Goal: Task Accomplishment & Management: Manage account settings

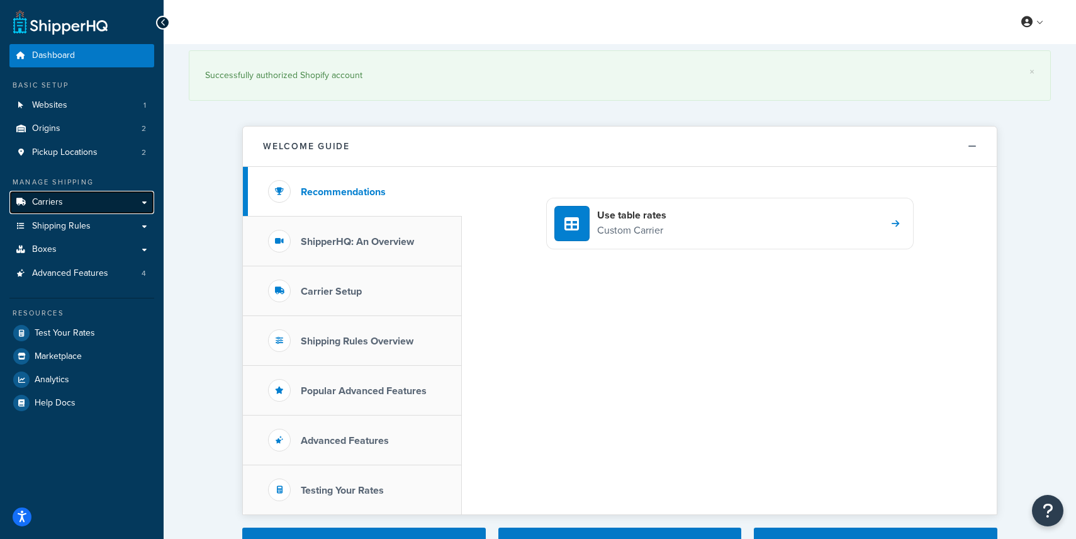
click at [83, 199] on link "Carriers" at bounding box center [81, 202] width 145 height 23
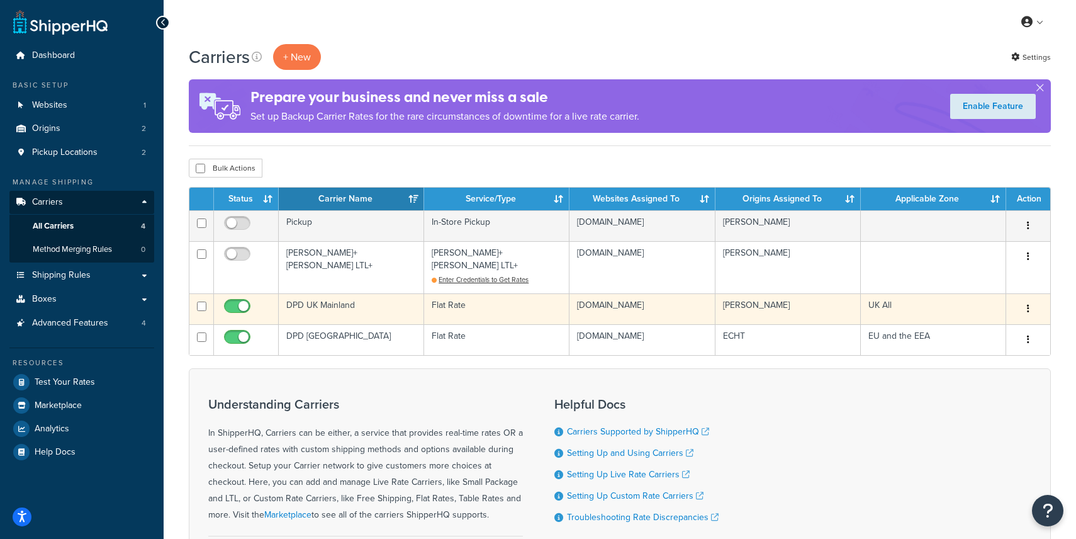
click at [327, 295] on td "DPD UK Mainland" at bounding box center [351, 308] width 145 height 31
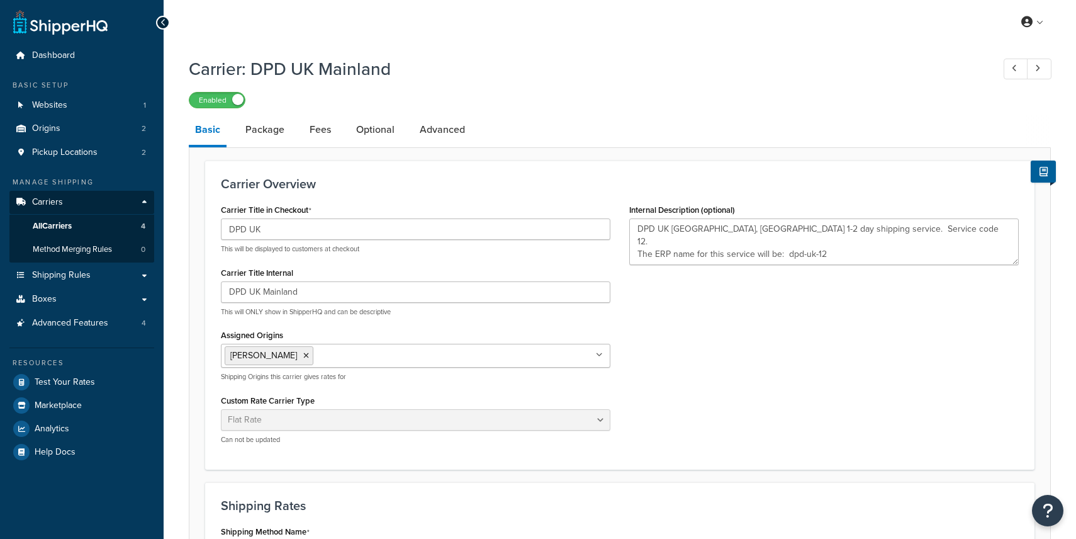
select select "flat"
select select "package"
click at [322, 127] on link "Fees" at bounding box center [320, 130] width 34 height 30
select select "AFTER"
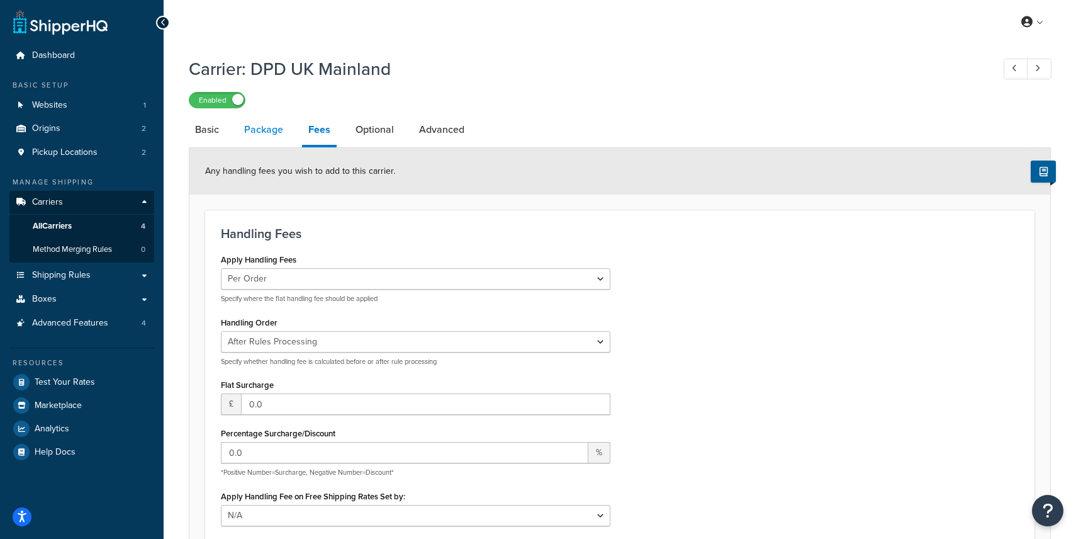
click at [266, 131] on link "Package" at bounding box center [264, 130] width 52 height 30
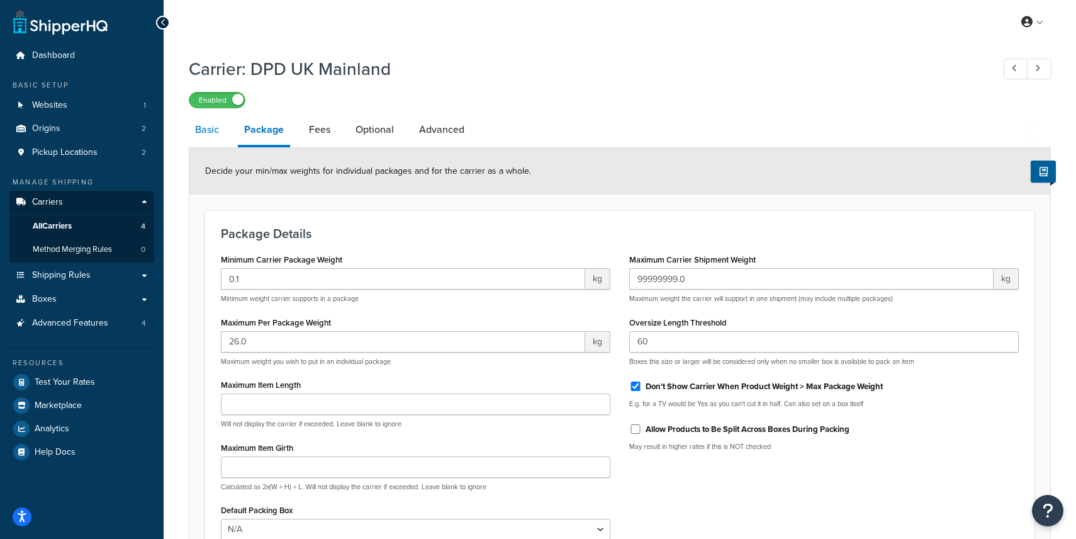
click at [206, 133] on link "Basic" at bounding box center [207, 130] width 36 height 30
select select "flat"
select select "package"
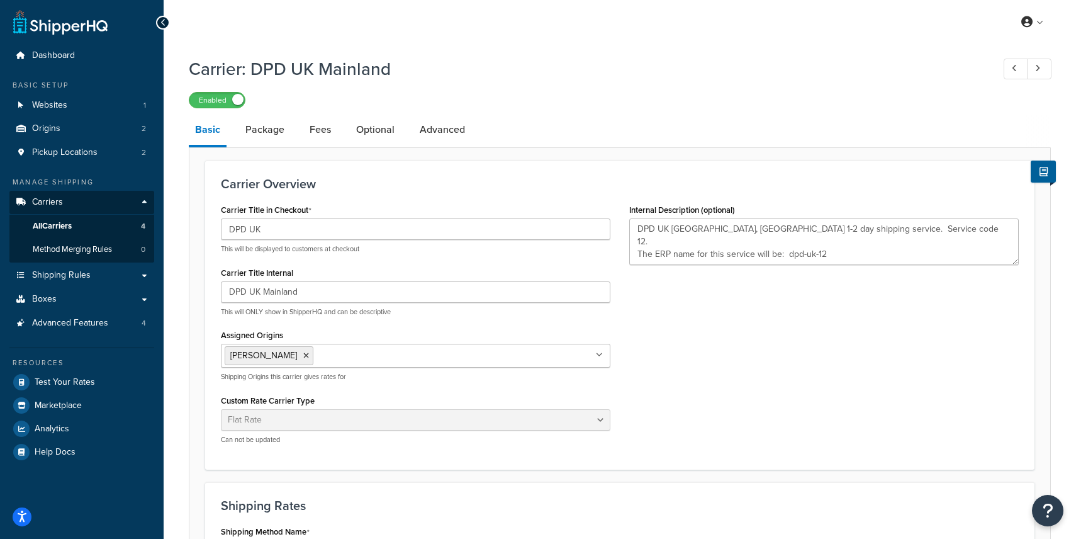
type textarea "DPD UK Mainland, main 1-2 day shipping service. Service code 12. The ERP name f…"
click at [270, 126] on link "Package" at bounding box center [265, 130] width 52 height 30
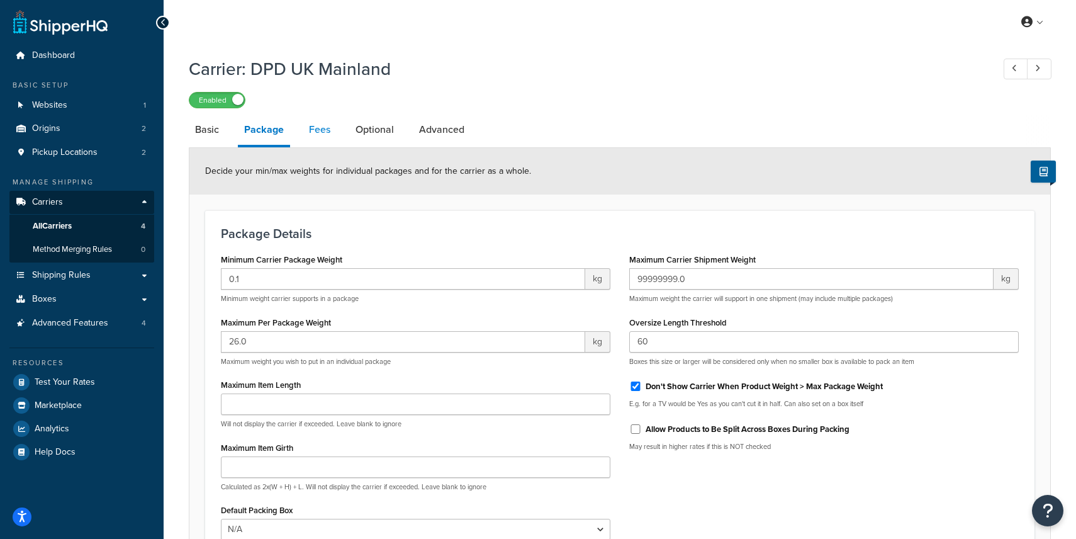
click at [315, 121] on link "Fees" at bounding box center [320, 130] width 34 height 30
select select "AFTER"
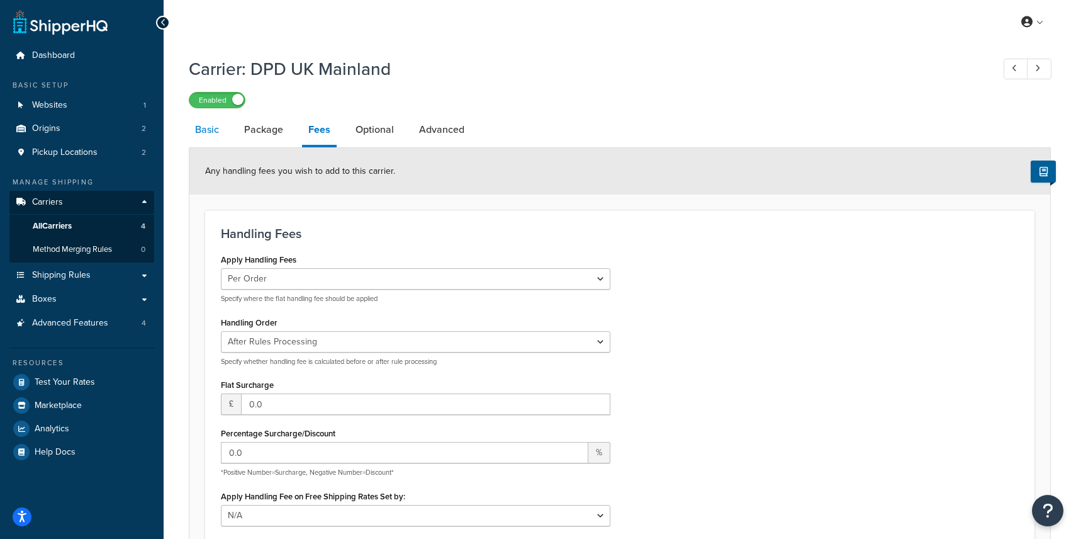
click at [220, 129] on link "Basic" at bounding box center [207, 130] width 36 height 30
select select "flat"
select select "package"
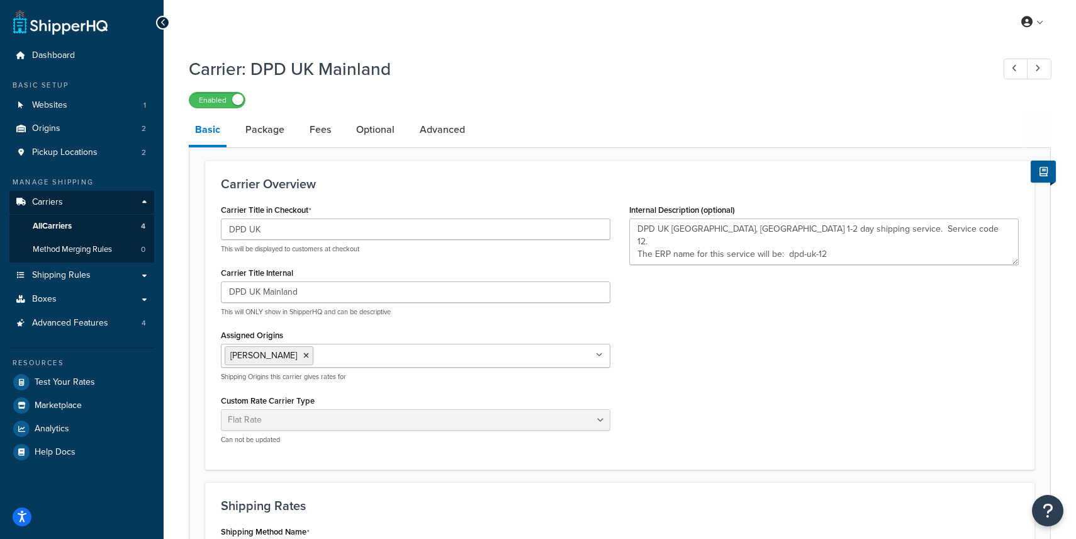
type textarea "DPD UK Mainland, main 1-2 day shipping service. Service code 12. The ERP name f…"
click at [60, 255] on link "Method Merging Rules 0" at bounding box center [81, 249] width 145 height 23
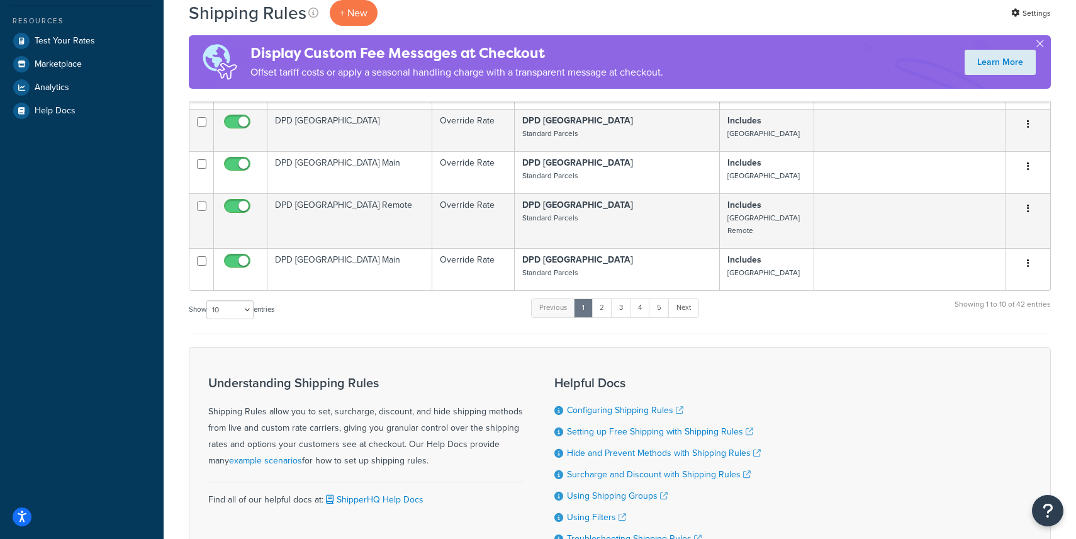
scroll to position [388, 0]
click at [241, 301] on select "10 15 25 50 100 1000" at bounding box center [229, 310] width 47 height 19
select select "1000"
click at [208, 301] on select "10 15 25 50 100 1000" at bounding box center [229, 310] width 47 height 19
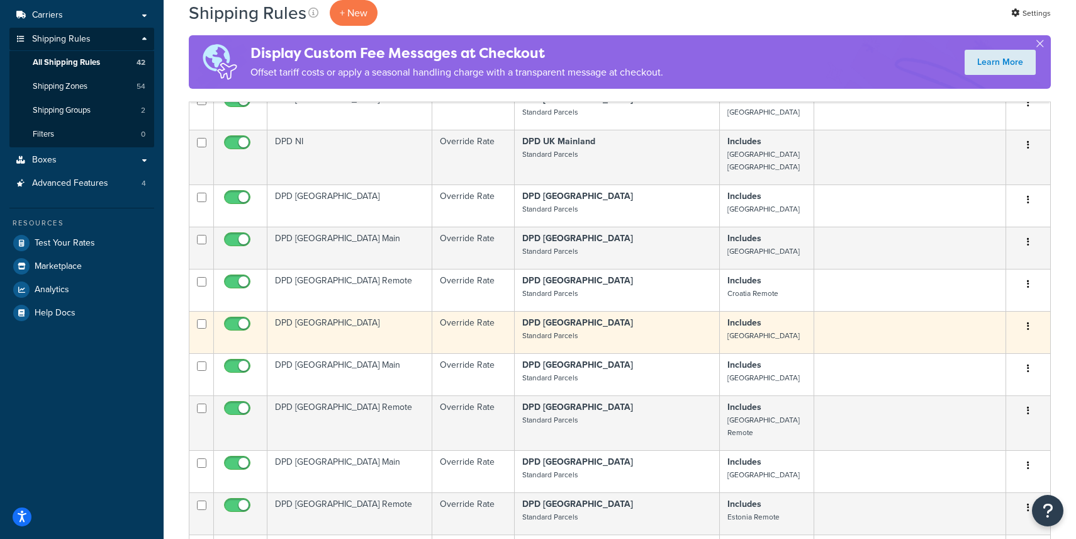
scroll to position [126, 0]
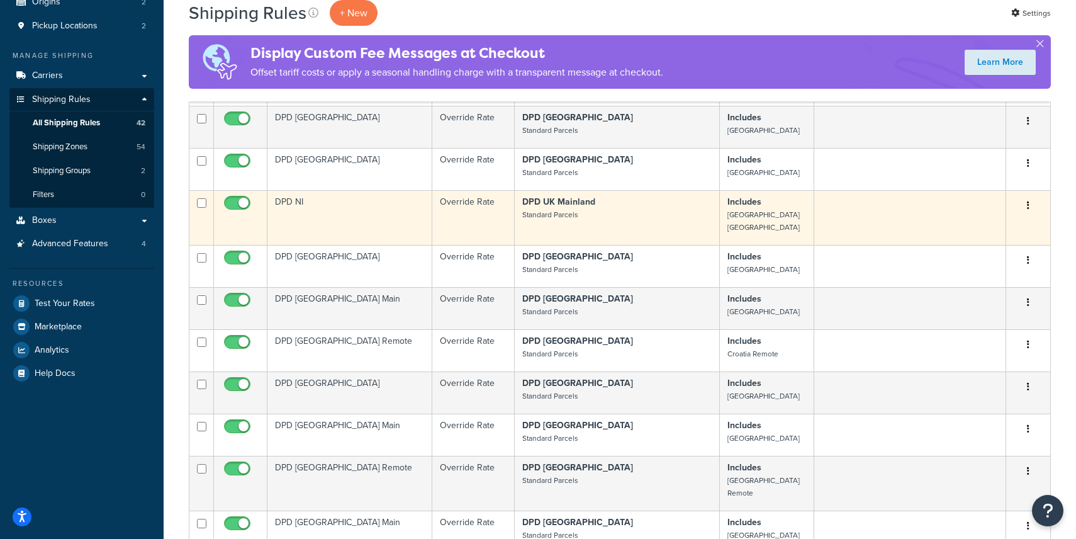
click at [569, 203] on strong "DPD UK Mainland" at bounding box center [558, 201] width 73 height 13
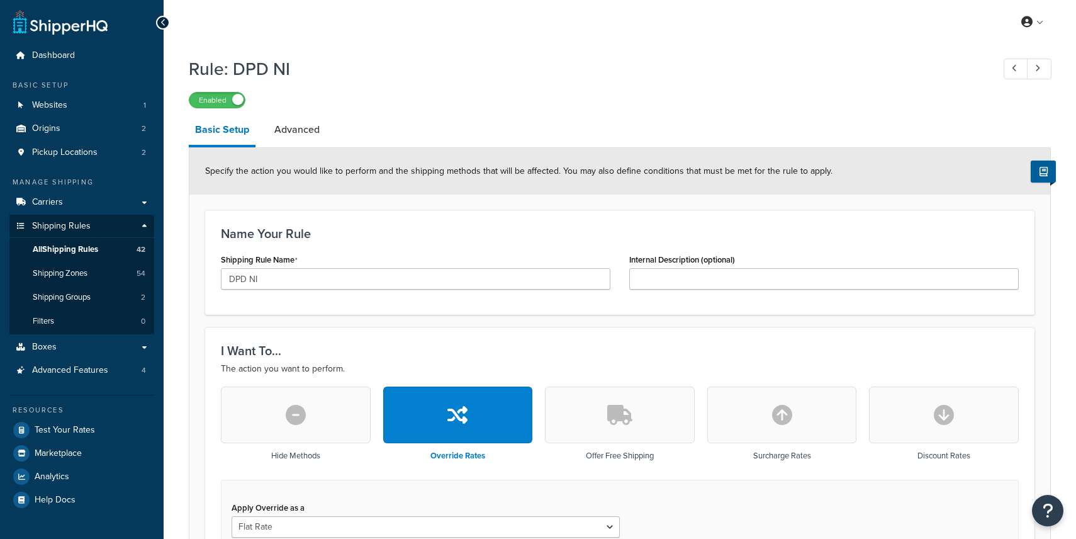
select select "BOX"
click at [78, 271] on span "Shipping Zones" at bounding box center [60, 273] width 55 height 11
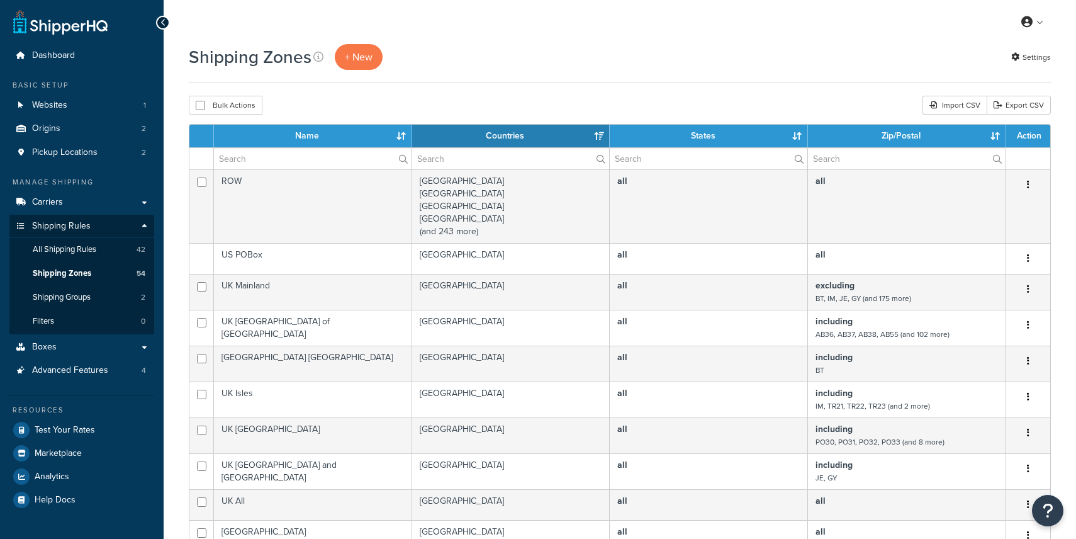
select select "15"
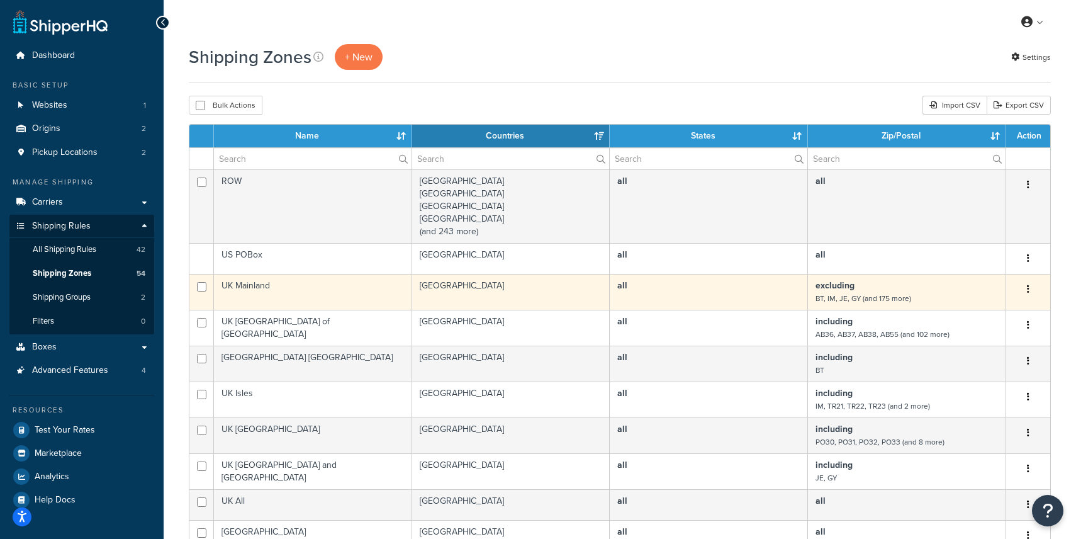
click at [269, 297] on td "UK Mainland" at bounding box center [313, 292] width 198 height 36
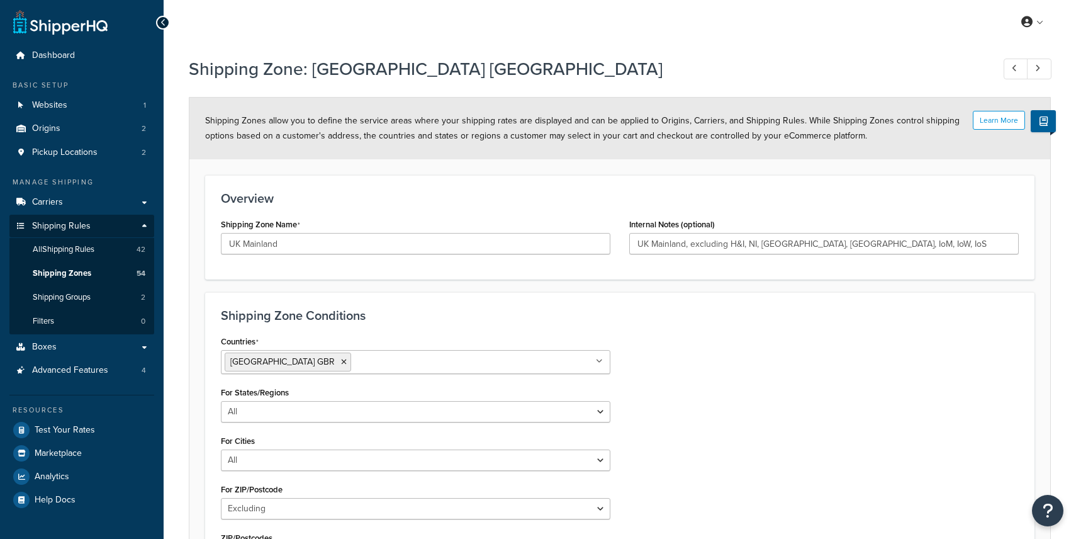
select select "excluding"
click at [84, 249] on span "All Shipping Rules" at bounding box center [64, 249] width 62 height 11
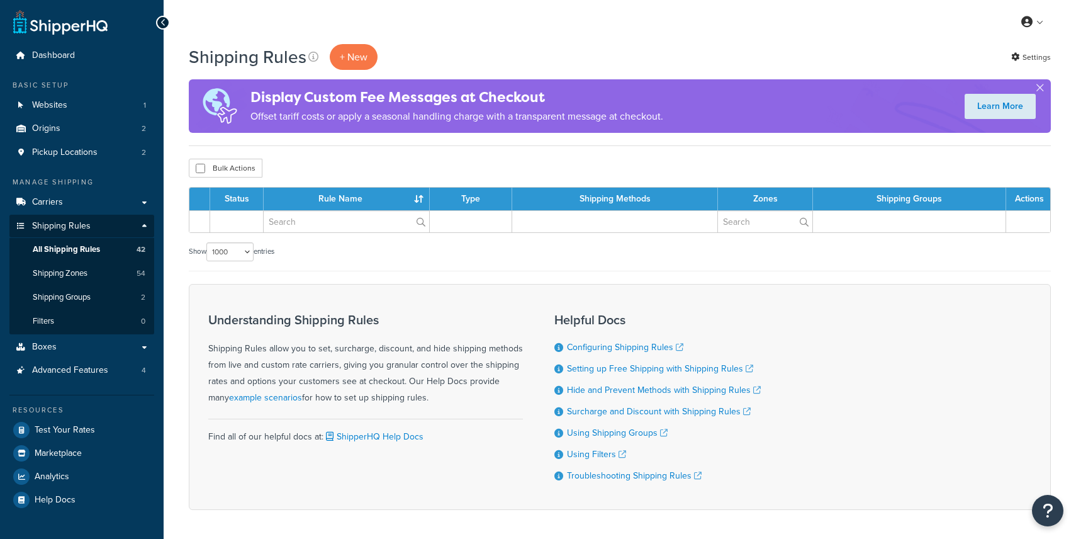
select select "1000"
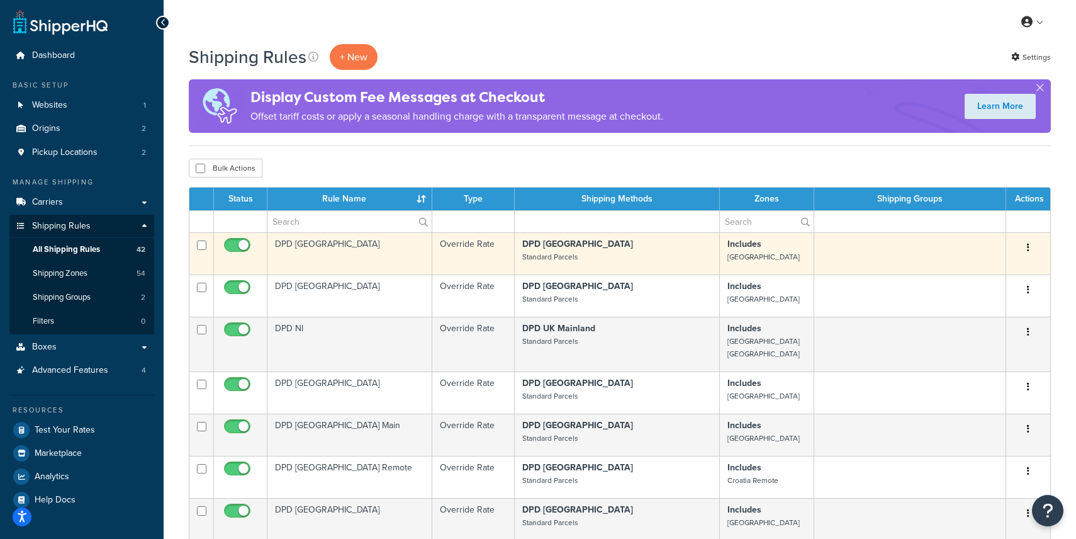
click at [1030, 251] on button "button" at bounding box center [1028, 248] width 18 height 20
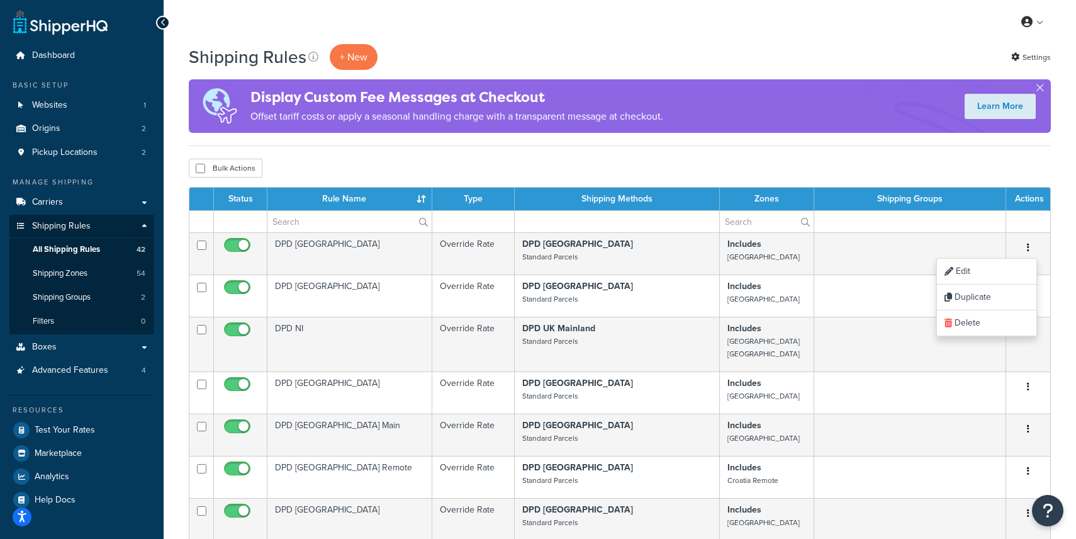
click at [367, 171] on div "Bulk Actions Duplicate Delete" at bounding box center [620, 168] width 862 height 19
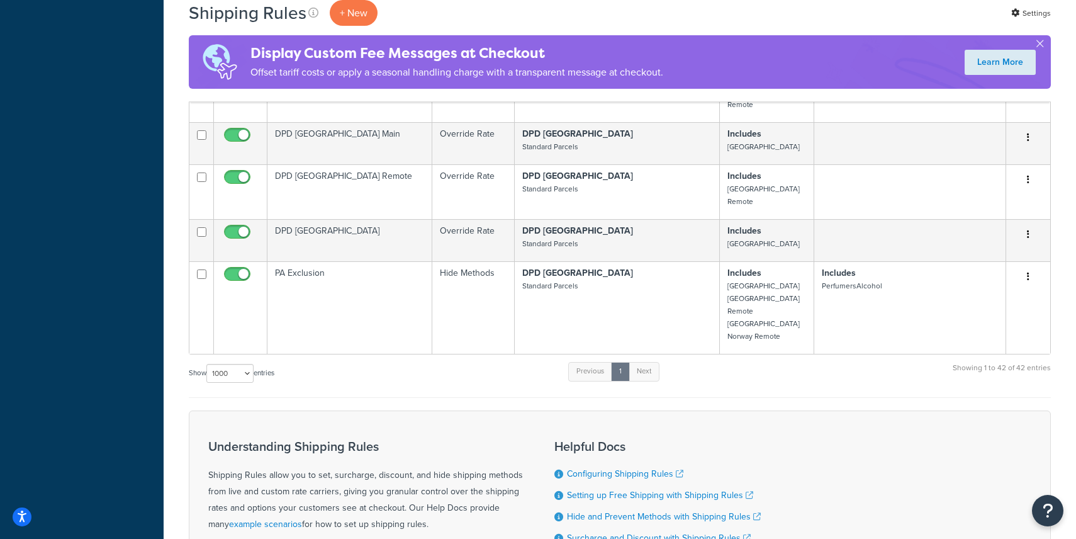
scroll to position [1862, 0]
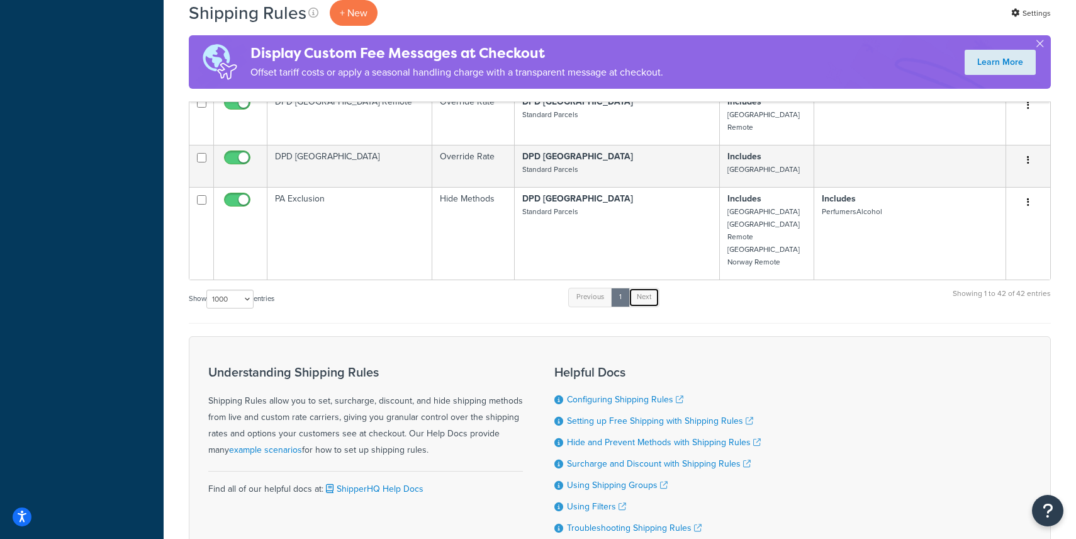
click at [642, 288] on link "Next" at bounding box center [644, 297] width 31 height 19
click at [457, 336] on div "Understanding Shipping Rules Shipping Rules allow you to set, surcharge, discou…" at bounding box center [620, 449] width 862 height 226
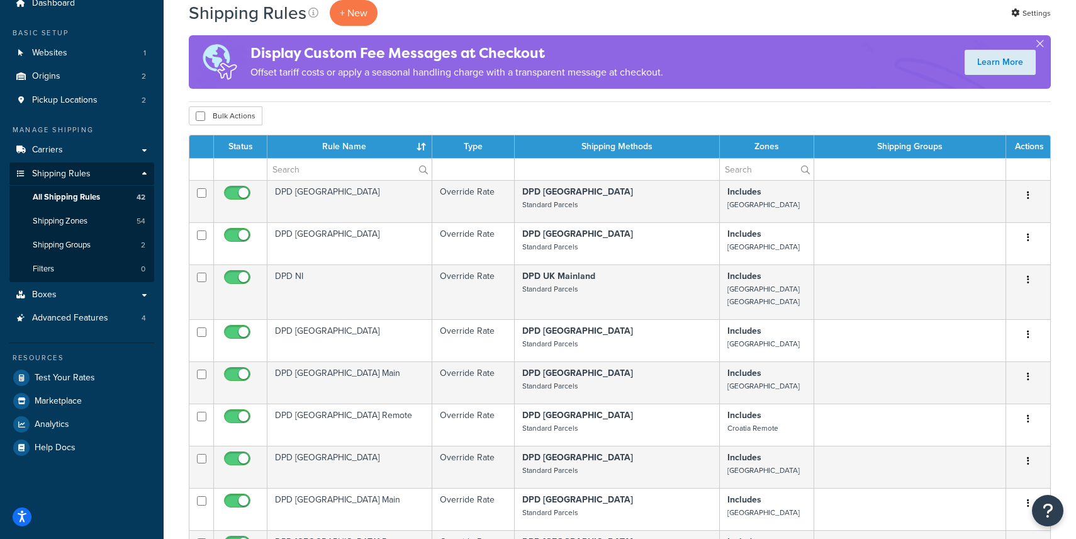
scroll to position [52, 0]
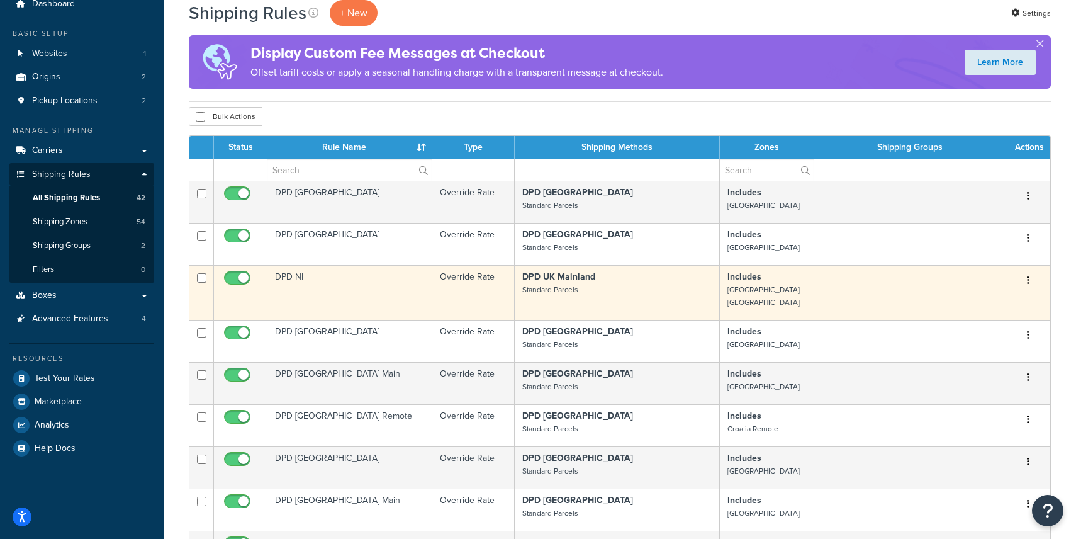
click at [295, 272] on td "DPD NI" at bounding box center [349, 292] width 165 height 55
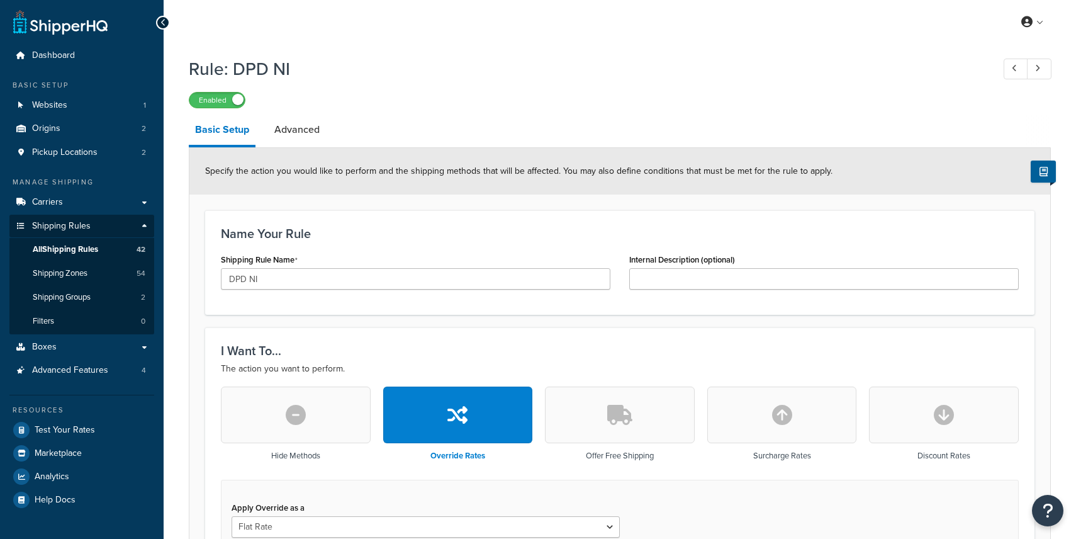
select select "BOX"
click at [77, 266] on link "Shipping Zones 54" at bounding box center [81, 273] width 145 height 23
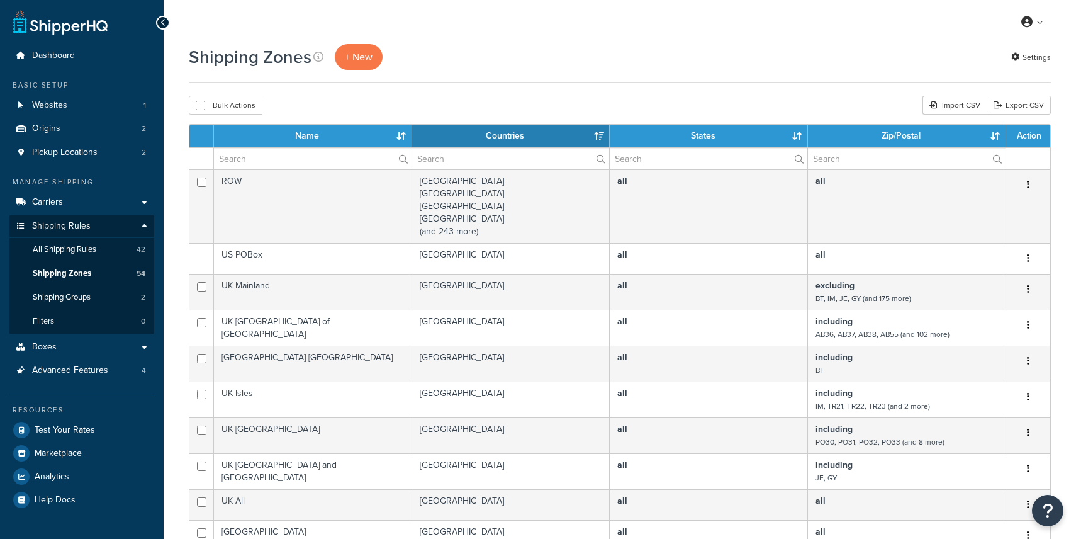
select select "15"
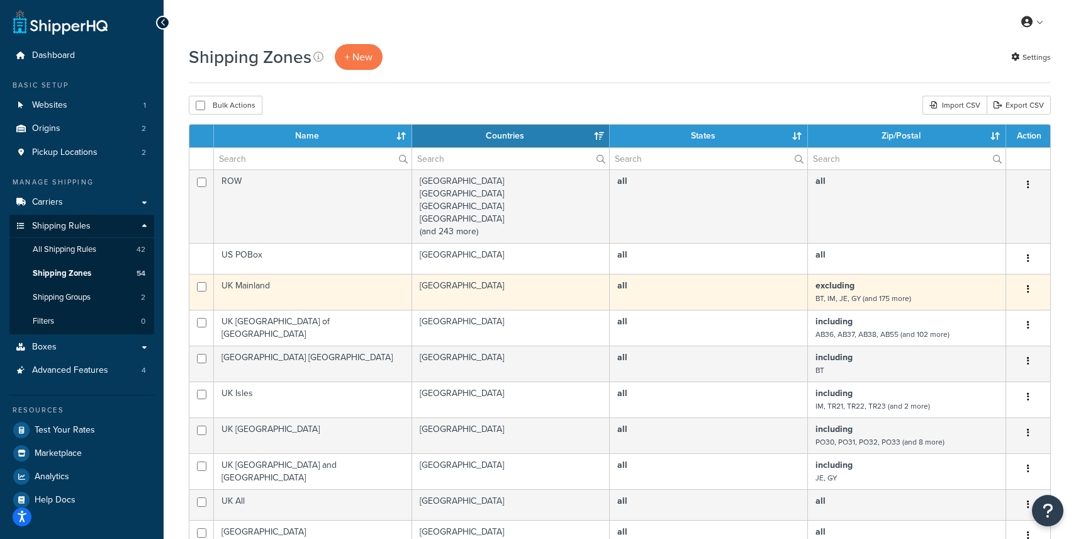
click at [271, 288] on td "UK Mainland" at bounding box center [313, 292] width 198 height 36
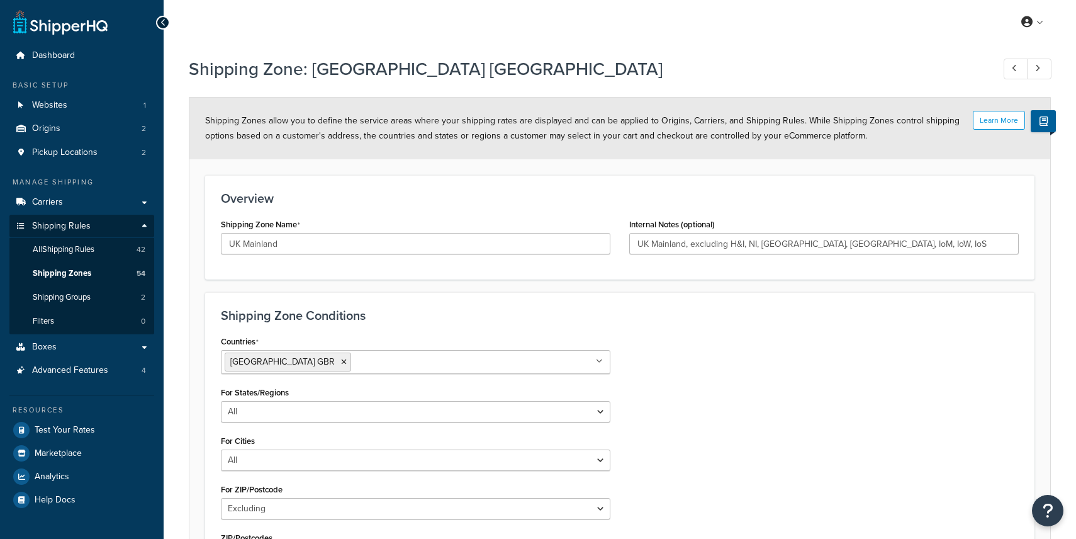
select select "excluding"
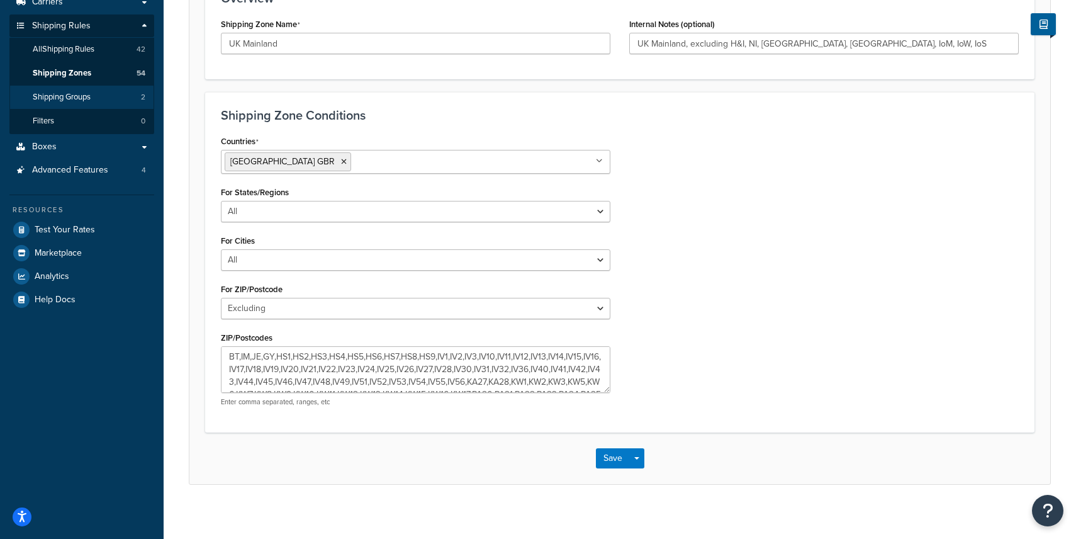
scroll to position [194, 0]
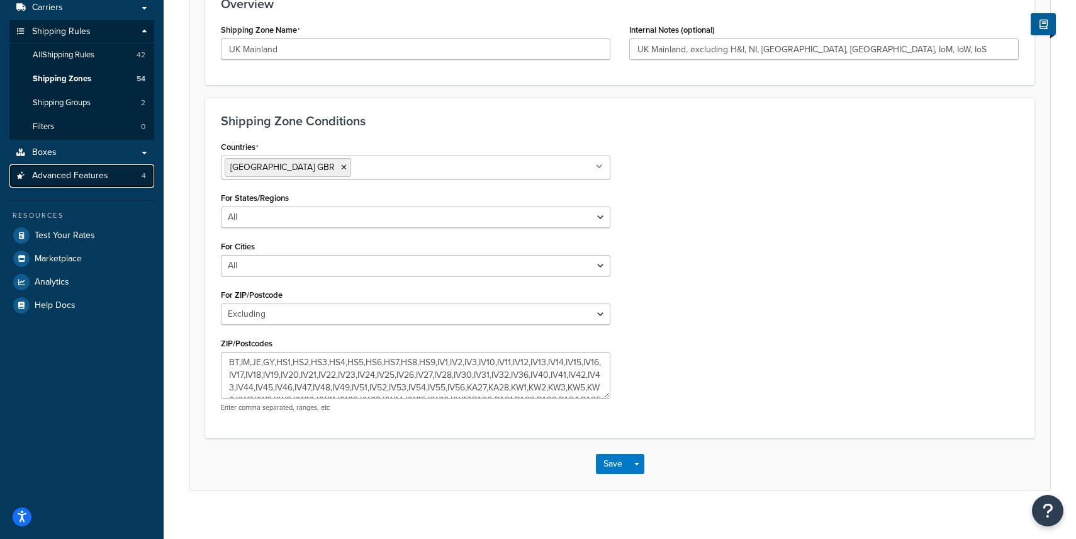
click at [90, 171] on span "Advanced Features" at bounding box center [70, 176] width 76 height 11
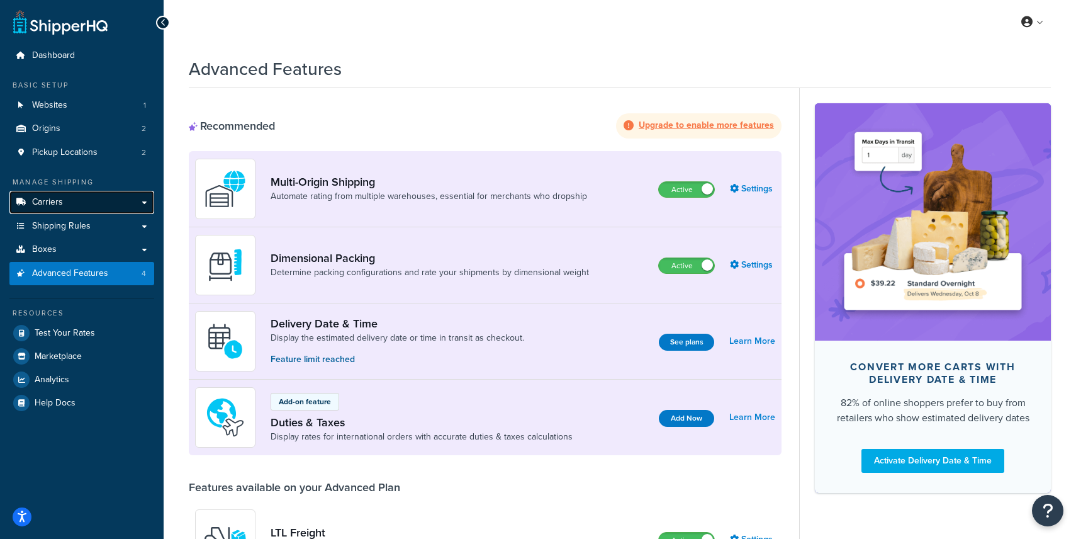
click at [75, 205] on link "Carriers" at bounding box center [81, 202] width 145 height 23
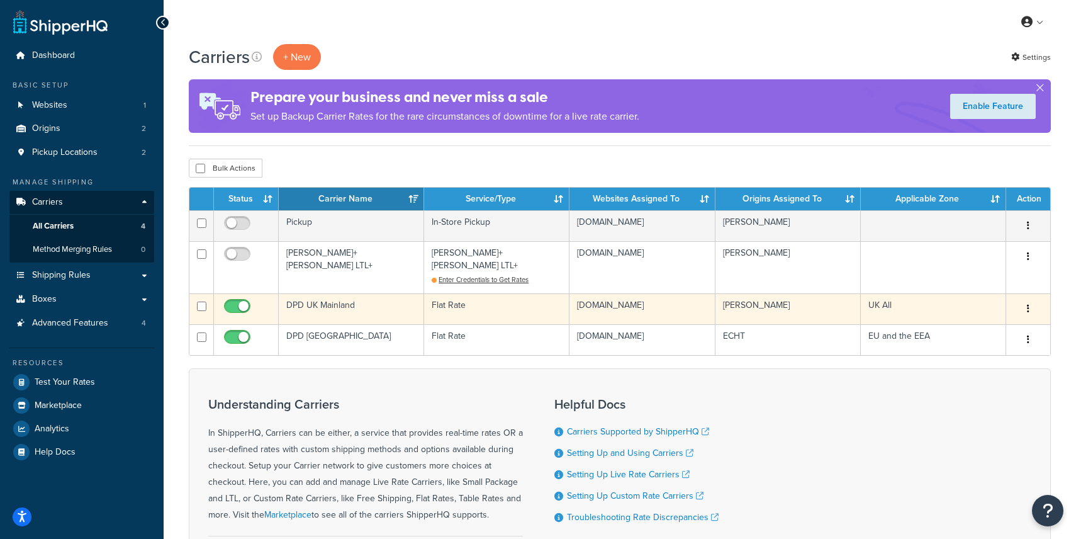
click at [322, 296] on td "DPD UK Mainland" at bounding box center [351, 308] width 145 height 31
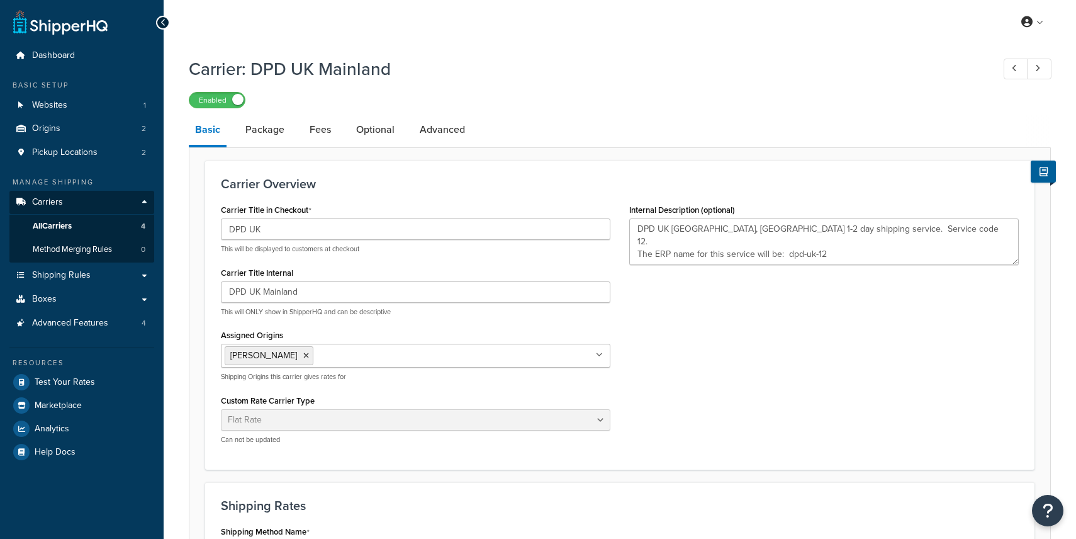
select select "flat"
select select "package"
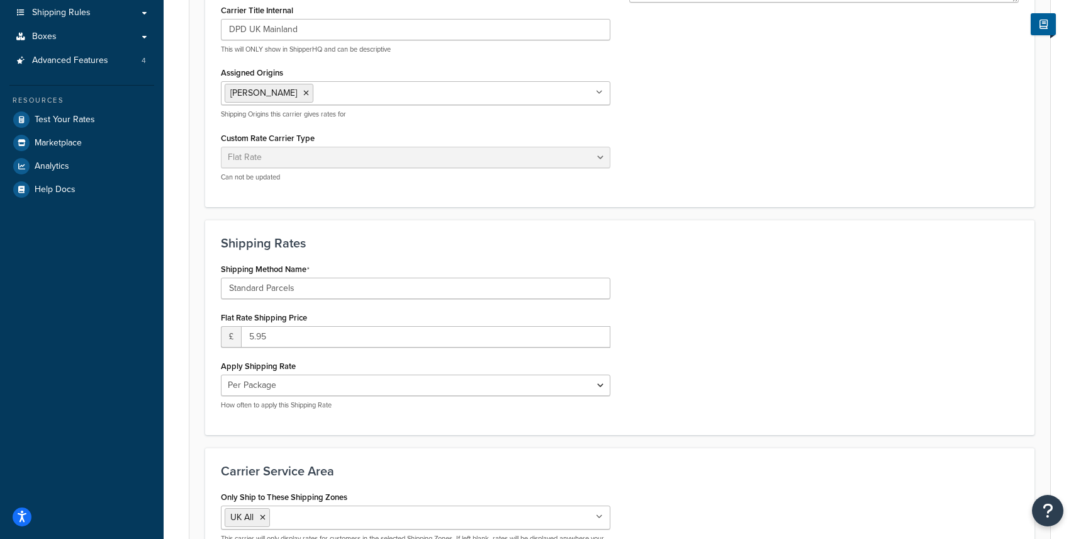
scroll to position [23, 0]
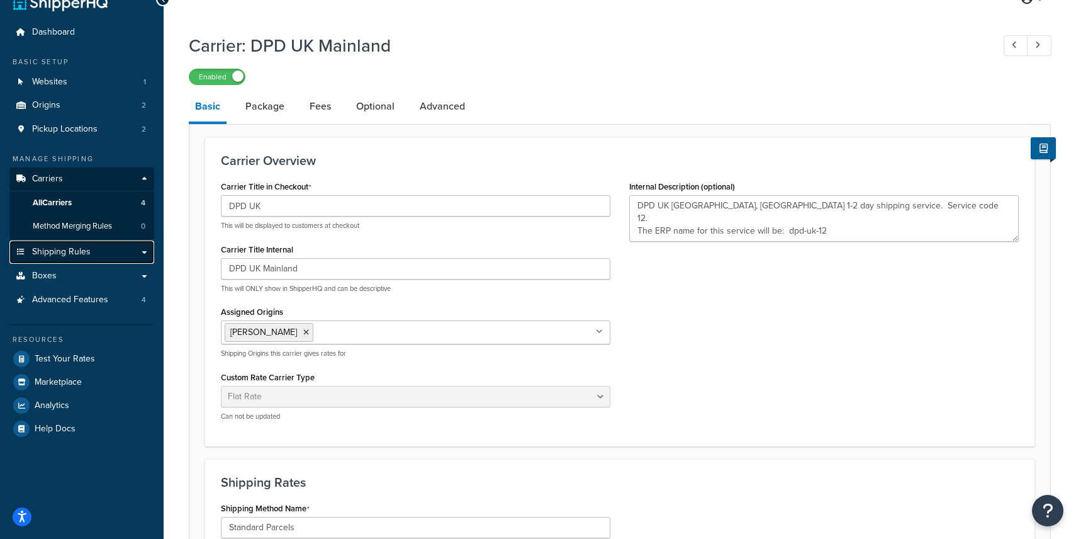
click at [145, 249] on link "Shipping Rules" at bounding box center [81, 251] width 145 height 23
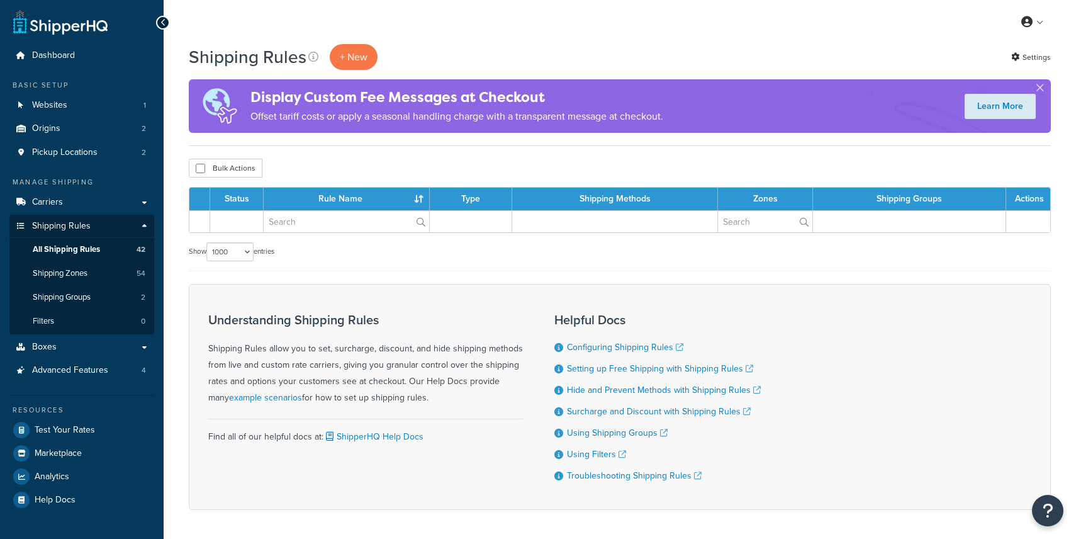
select select "1000"
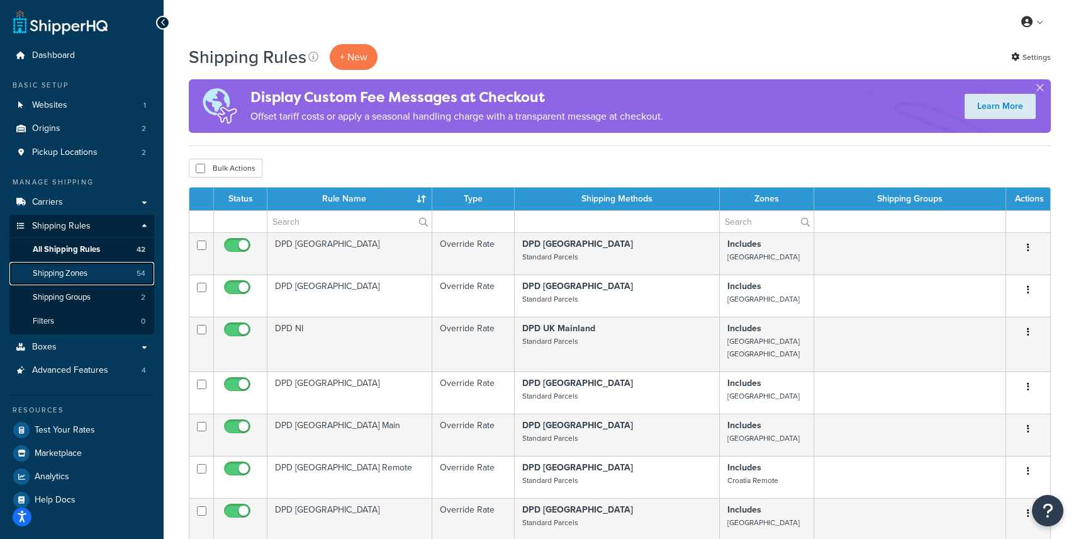
click at [69, 266] on link "Shipping Zones 54" at bounding box center [81, 273] width 145 height 23
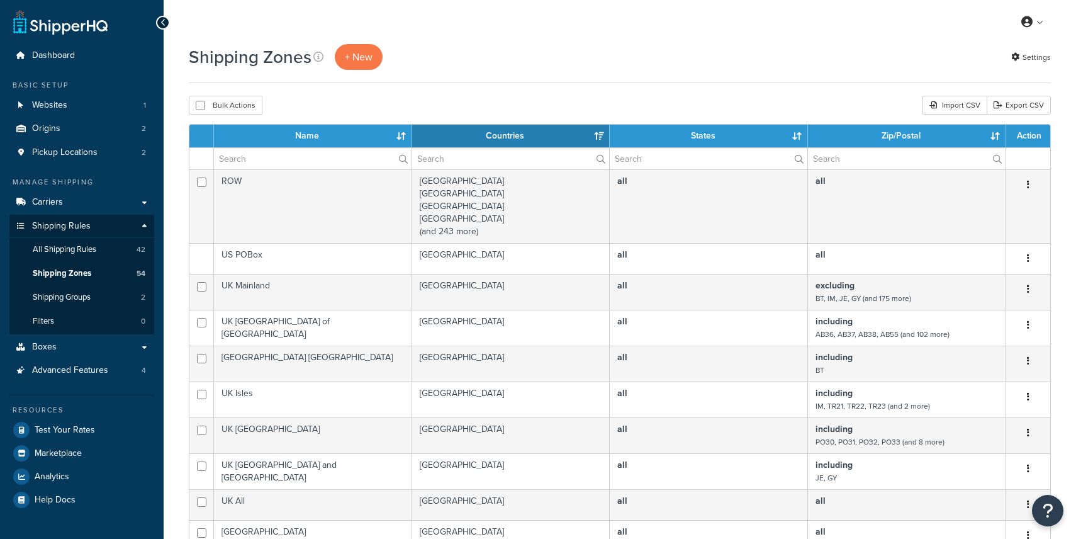
select select "15"
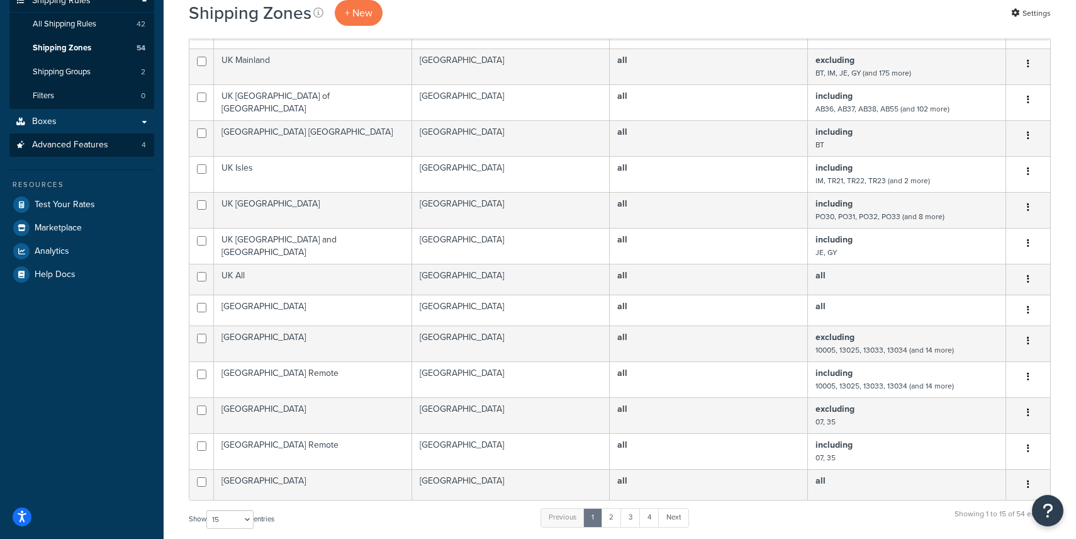
scroll to position [205, 0]
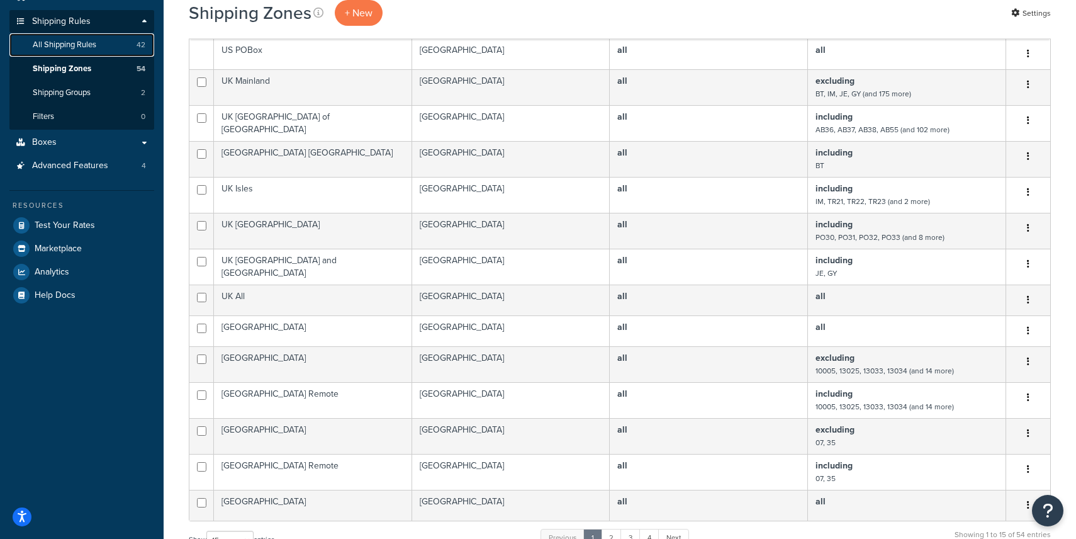
click at [69, 52] on link "All Shipping Rules 42" at bounding box center [81, 44] width 145 height 23
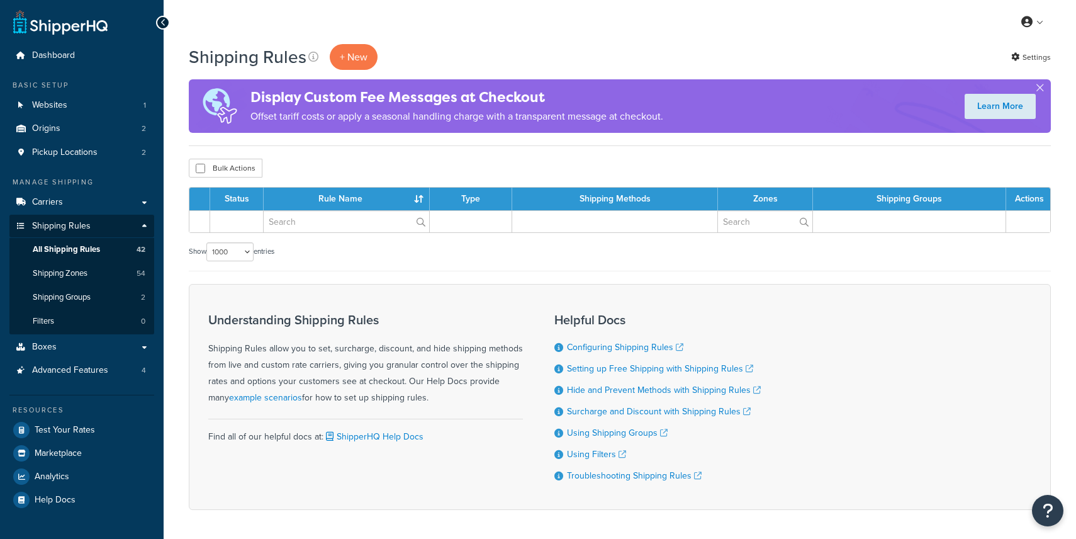
select select "1000"
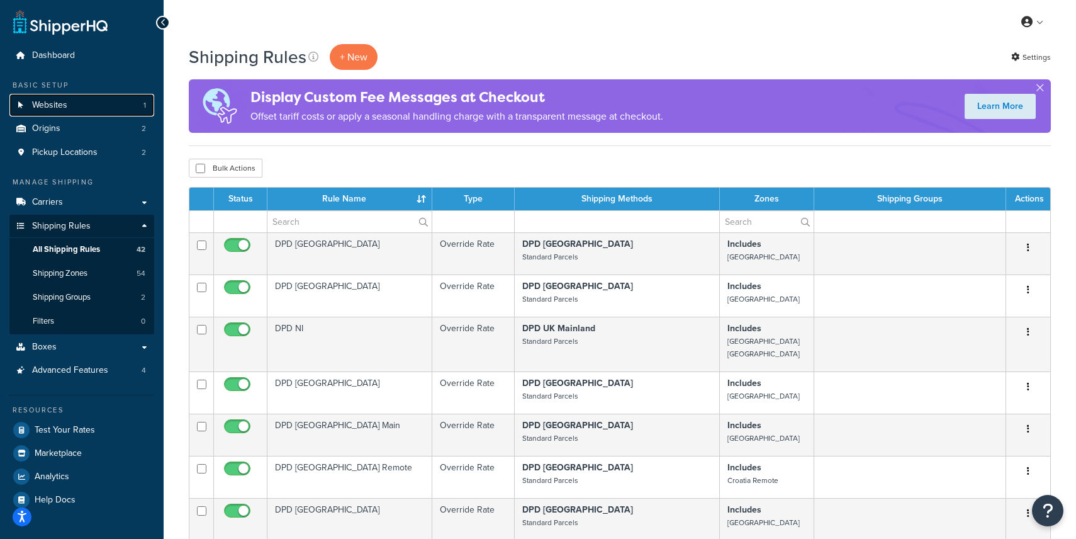
click at [82, 107] on link "Websites 1" at bounding box center [81, 105] width 145 height 23
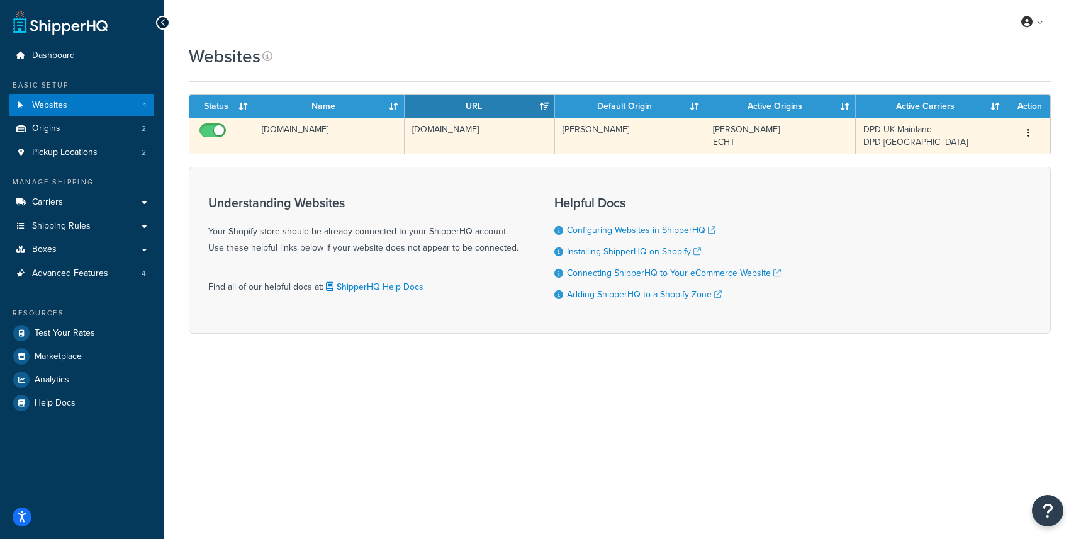
click at [1031, 127] on button "button" at bounding box center [1028, 133] width 18 height 20
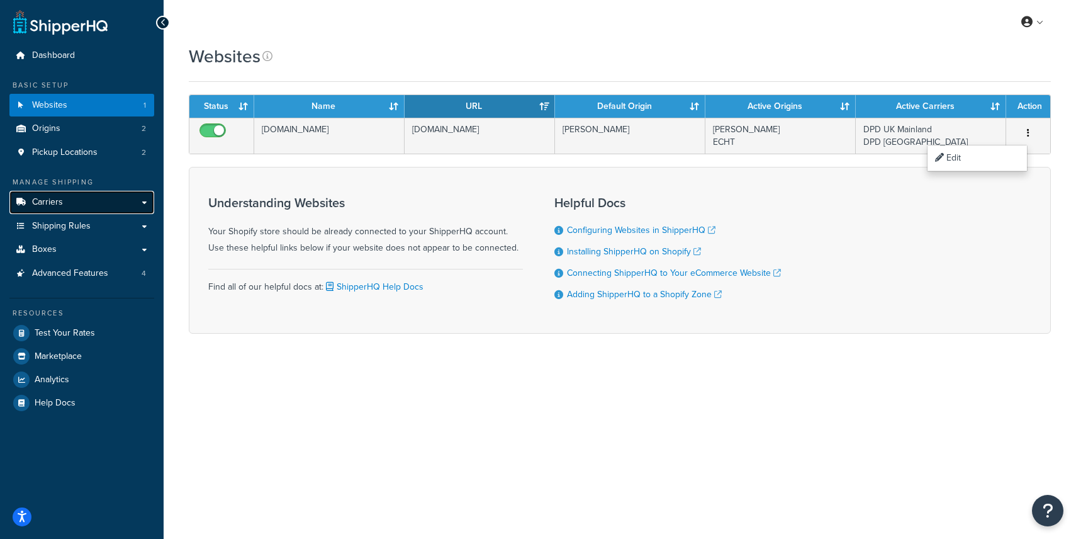
click at [84, 207] on link "Carriers" at bounding box center [81, 202] width 145 height 23
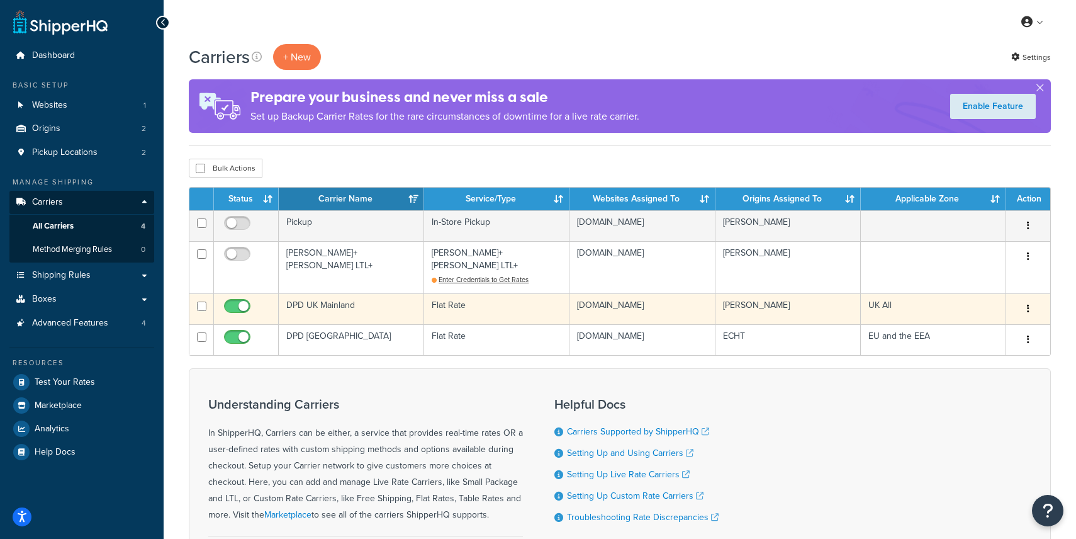
click at [320, 293] on td "DPD UK Mainland" at bounding box center [351, 308] width 145 height 31
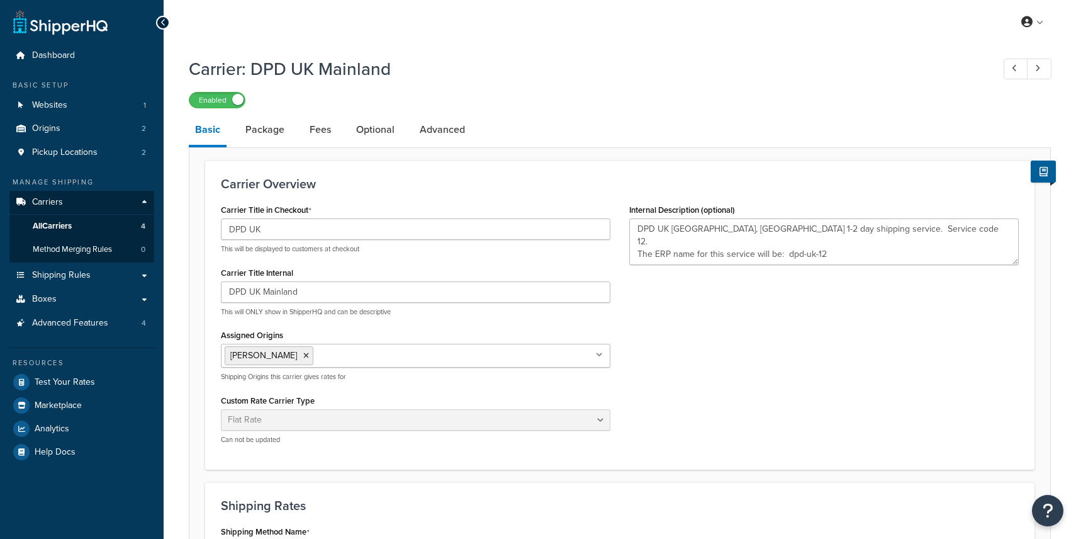
select select "flat"
select select "package"
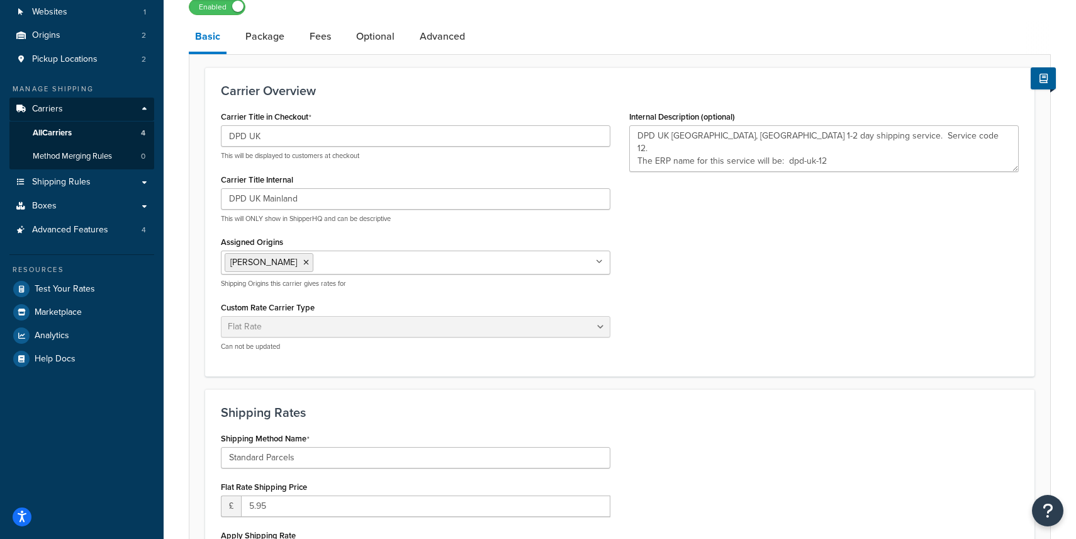
scroll to position [50, 0]
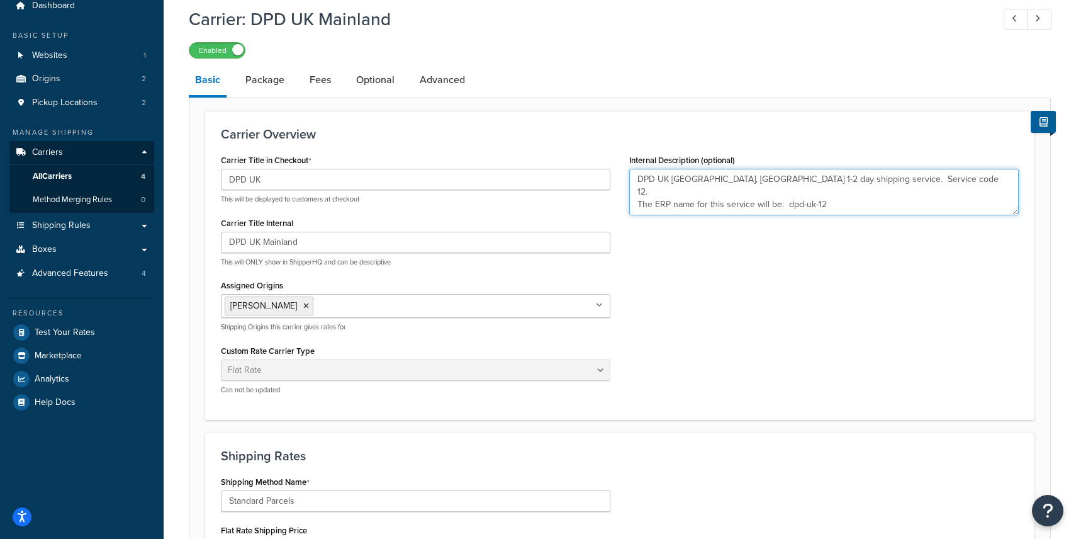
click at [871, 196] on textarea "DPD UK [GEOGRAPHIC_DATA], [GEOGRAPHIC_DATA] 1-2 day shipping service. Service c…" at bounding box center [824, 192] width 390 height 47
click at [855, 257] on div "Carrier Title in Checkout DPD UK This will be displayed to customers at checkou…" at bounding box center [619, 277] width 817 height 253
click at [259, 87] on link "Package" at bounding box center [265, 80] width 52 height 30
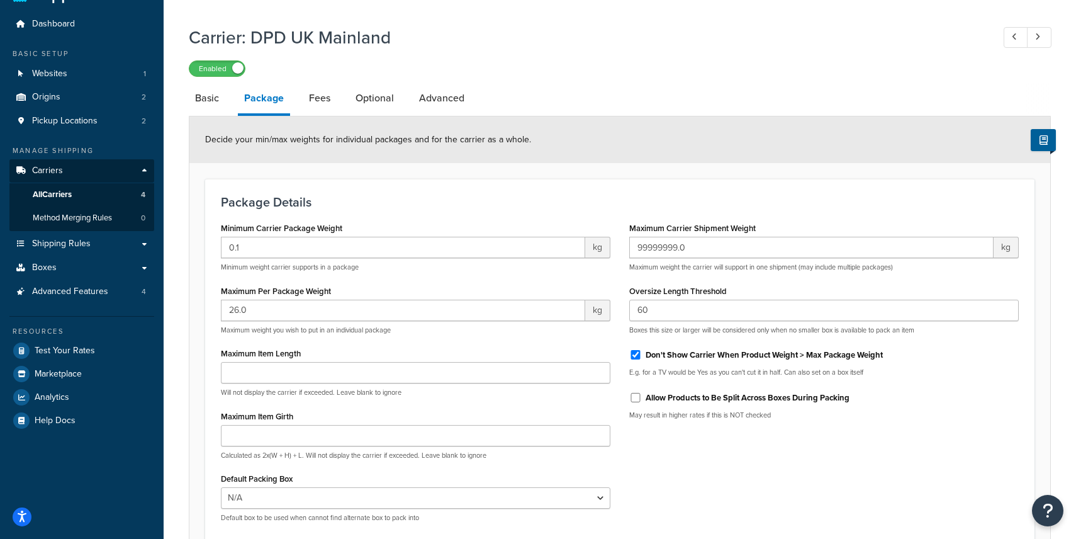
scroll to position [31, 0]
click at [437, 103] on link "Advanced" at bounding box center [442, 99] width 58 height 30
select select "false"
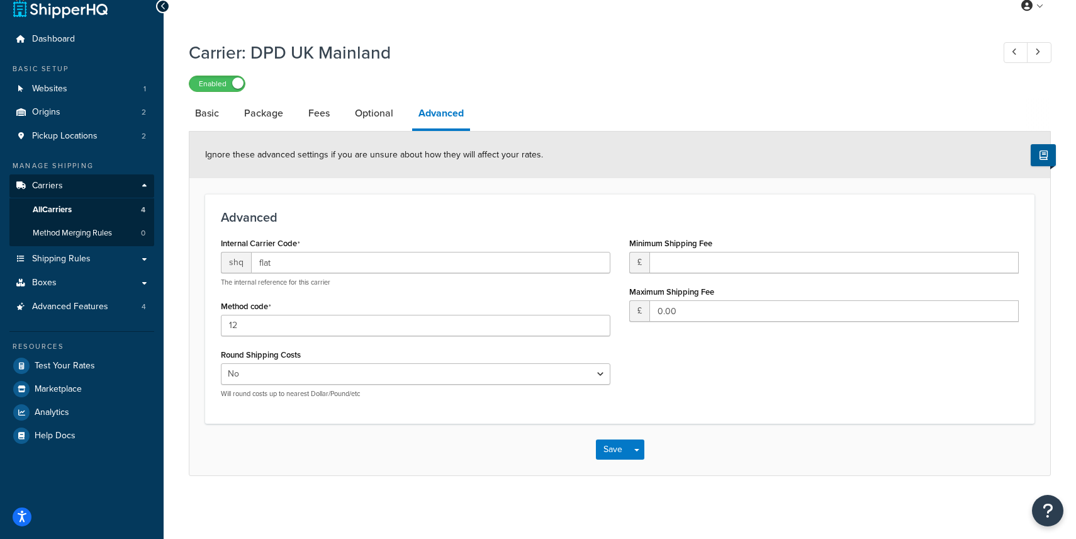
scroll to position [18, 0]
click at [724, 260] on input "number" at bounding box center [833, 262] width 369 height 21
click at [381, 107] on link "Optional" at bounding box center [374, 113] width 51 height 30
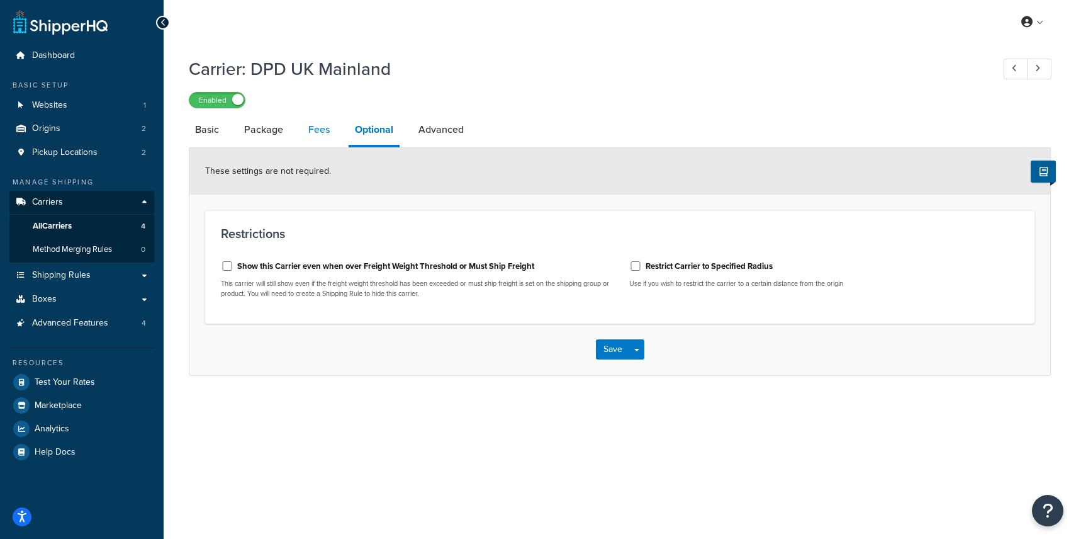
click at [333, 124] on link "Fees" at bounding box center [319, 130] width 34 height 30
select select "AFTER"
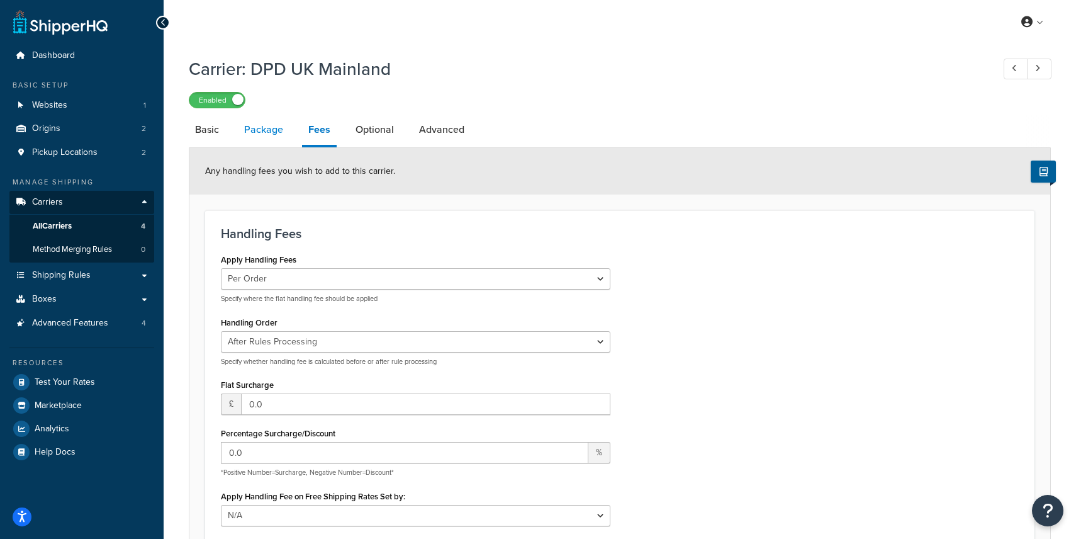
click at [274, 142] on link "Package" at bounding box center [264, 130] width 52 height 30
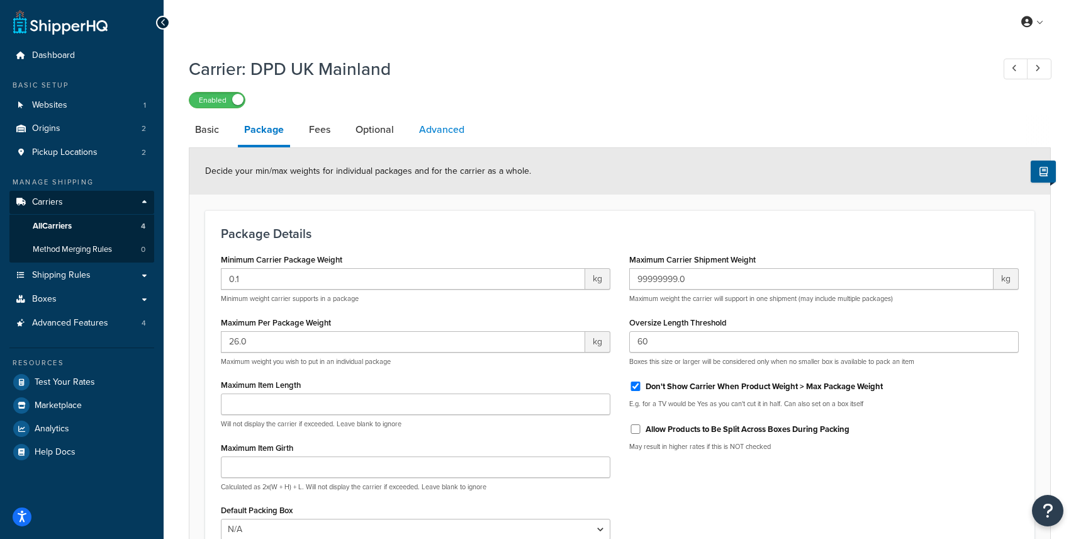
click at [455, 133] on link "Advanced" at bounding box center [442, 130] width 58 height 30
select select "false"
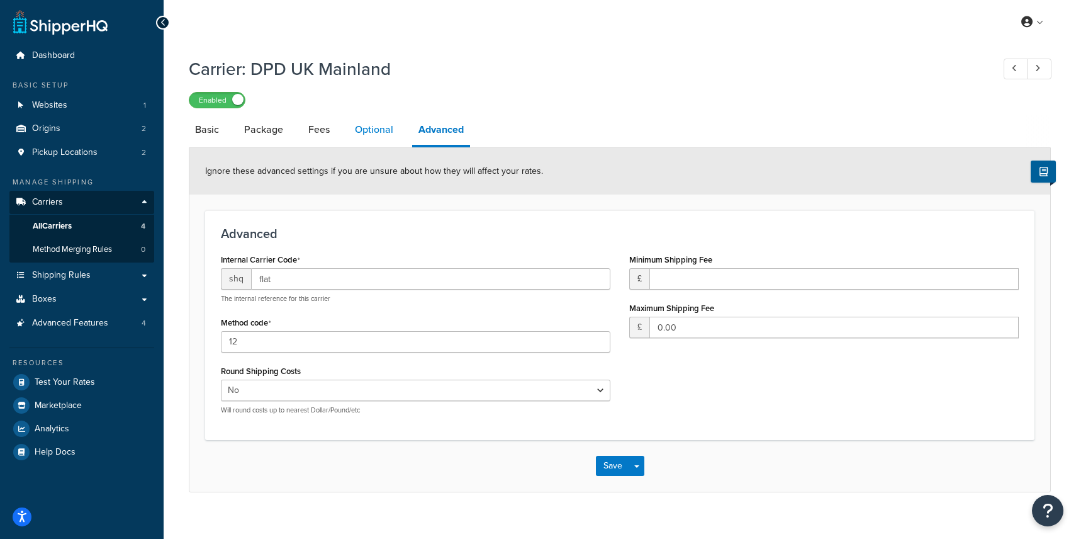
click at [371, 137] on link "Optional" at bounding box center [374, 130] width 51 height 30
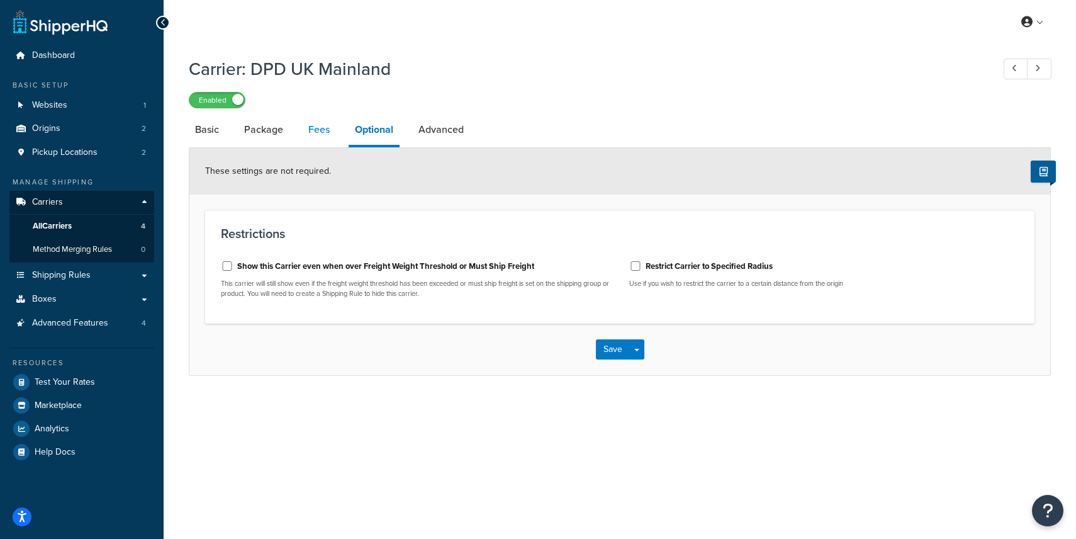
click at [327, 133] on link "Fees" at bounding box center [319, 130] width 34 height 30
select select "AFTER"
